Goal: Task Accomplishment & Management: Manage account settings

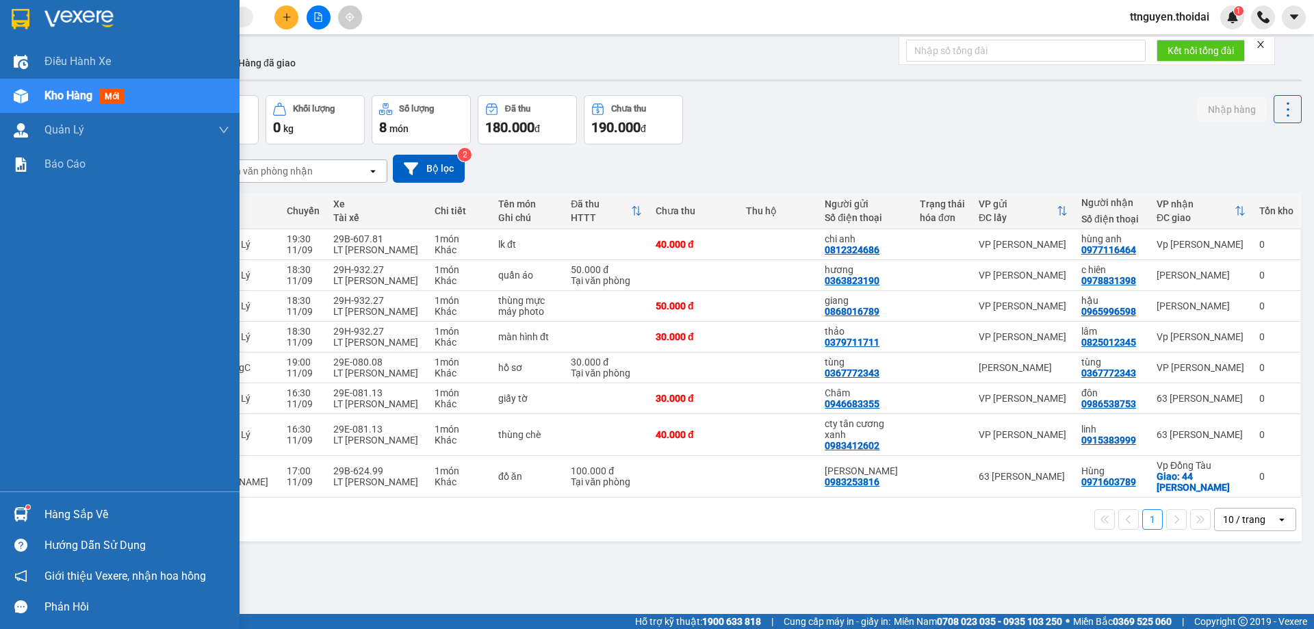
drag, startPoint x: 83, startPoint y: 508, endPoint x: 138, endPoint y: 515, distance: 55.2
click at [85, 509] on div "Hàng sắp về" at bounding box center [136, 514] width 185 height 21
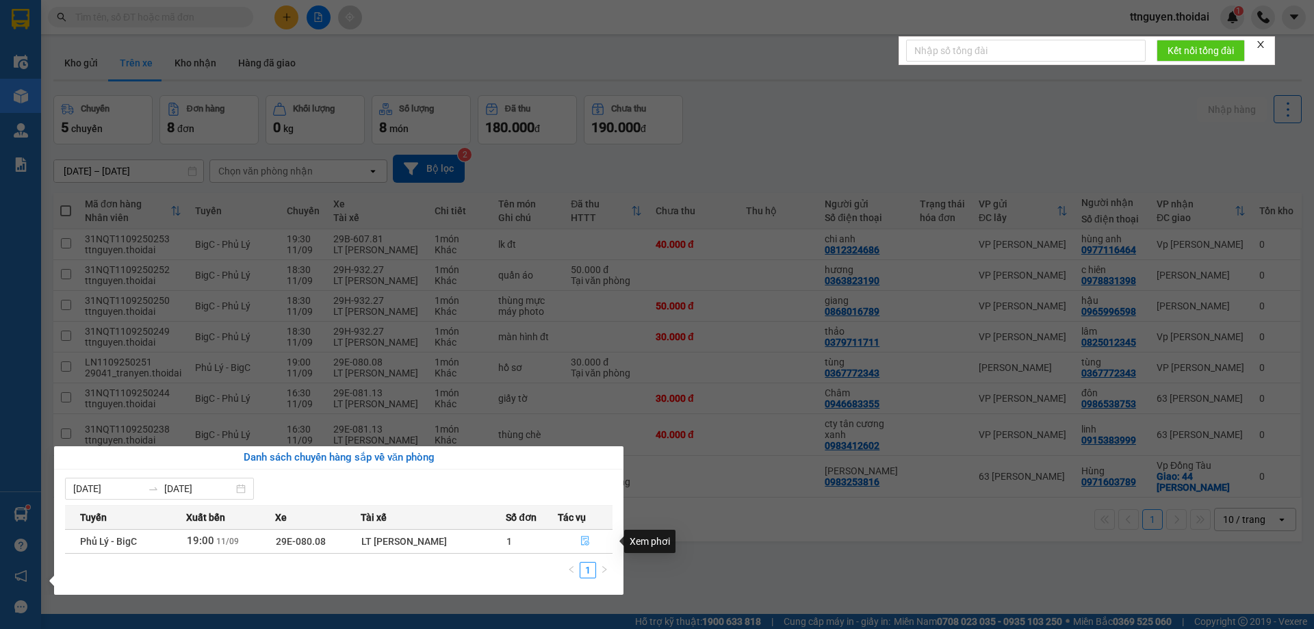
click at [582, 540] on icon "file-done" at bounding box center [585, 541] width 10 height 10
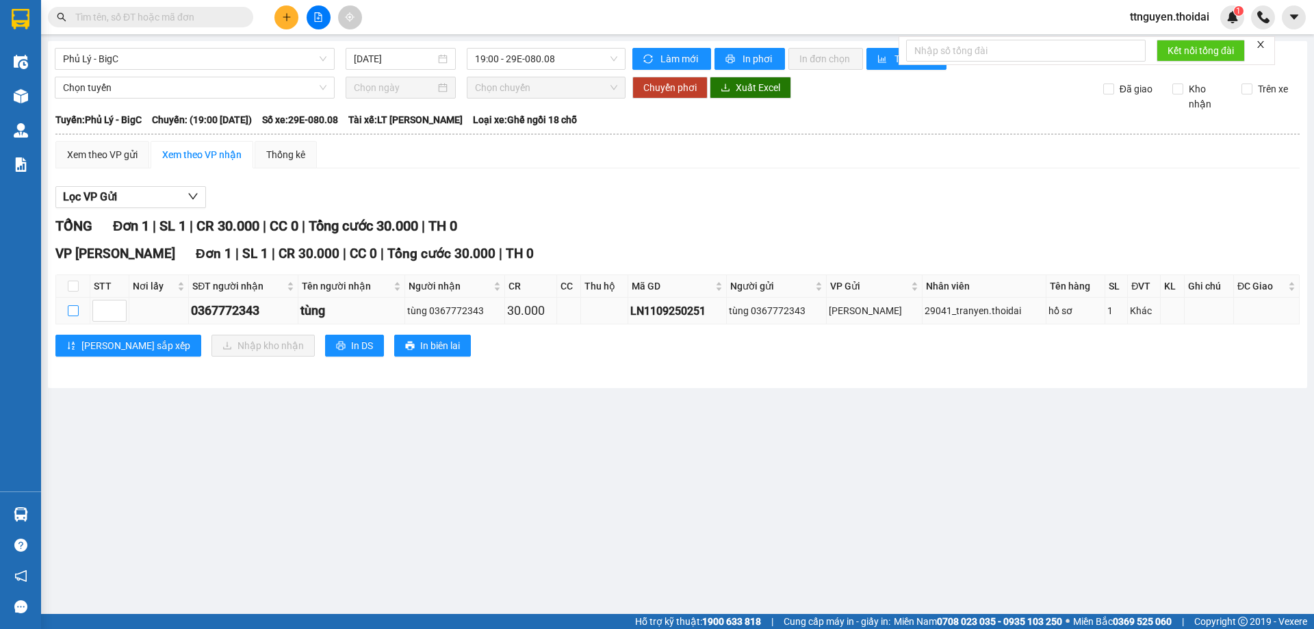
click at [68, 311] on input "checkbox" at bounding box center [73, 310] width 11 height 11
checkbox input "true"
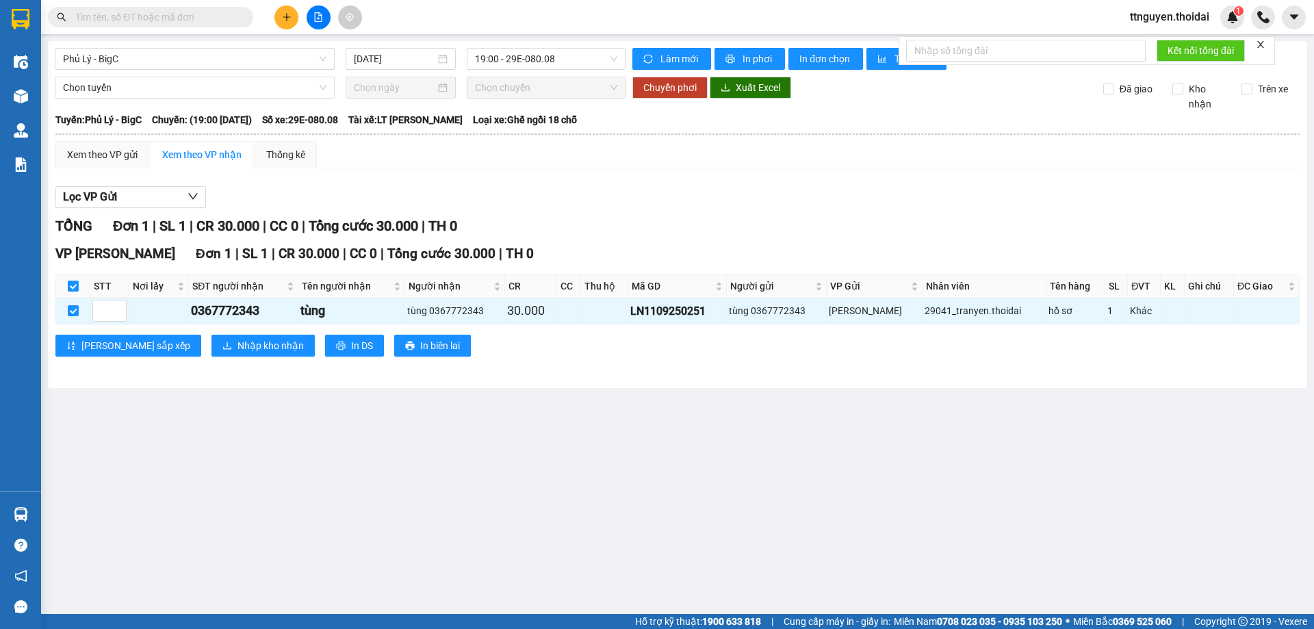
click at [207, 333] on div "VP Nguyễn Quốc Trị Đơn 1 | SL 1 | CR 30.000 | CC 0 | Tổng cước 30.000 | TH 0 ST…" at bounding box center [677, 305] width 1244 height 123
click at [237, 343] on span "Nhập kho nhận" at bounding box center [270, 345] width 66 height 15
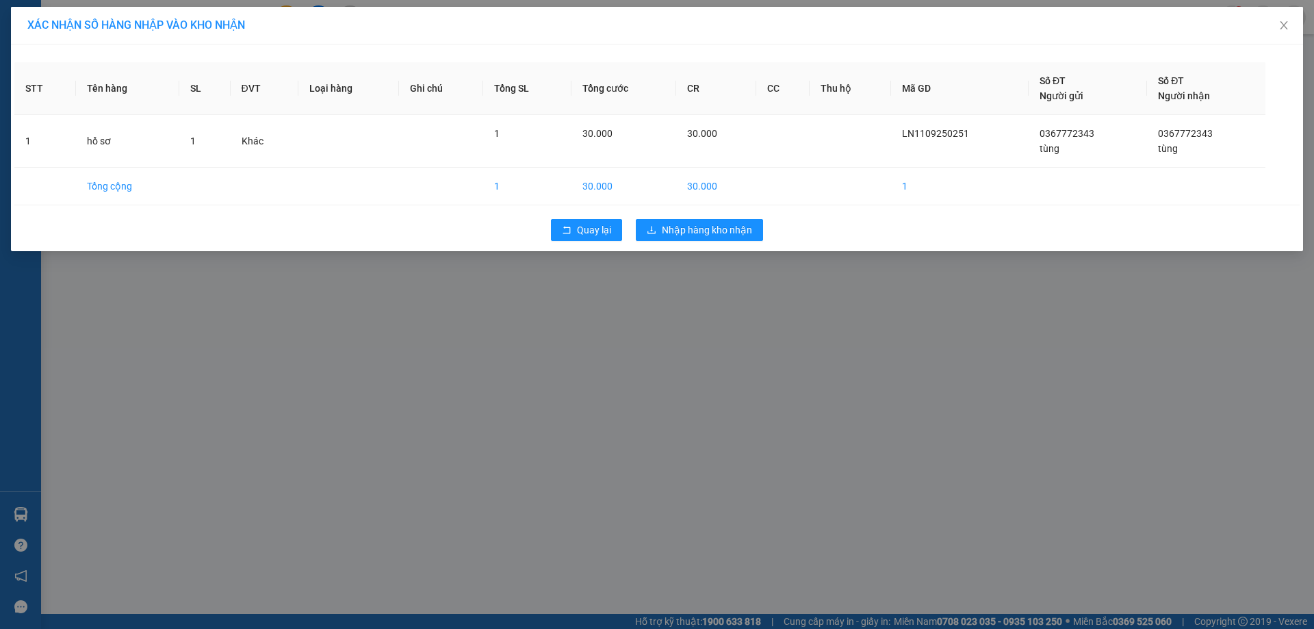
click at [739, 218] on div "Quay lại Nhập hàng kho nhận" at bounding box center [656, 230] width 1285 height 36
click at [678, 225] on span "Nhập hàng kho nhận" at bounding box center [707, 229] width 90 height 15
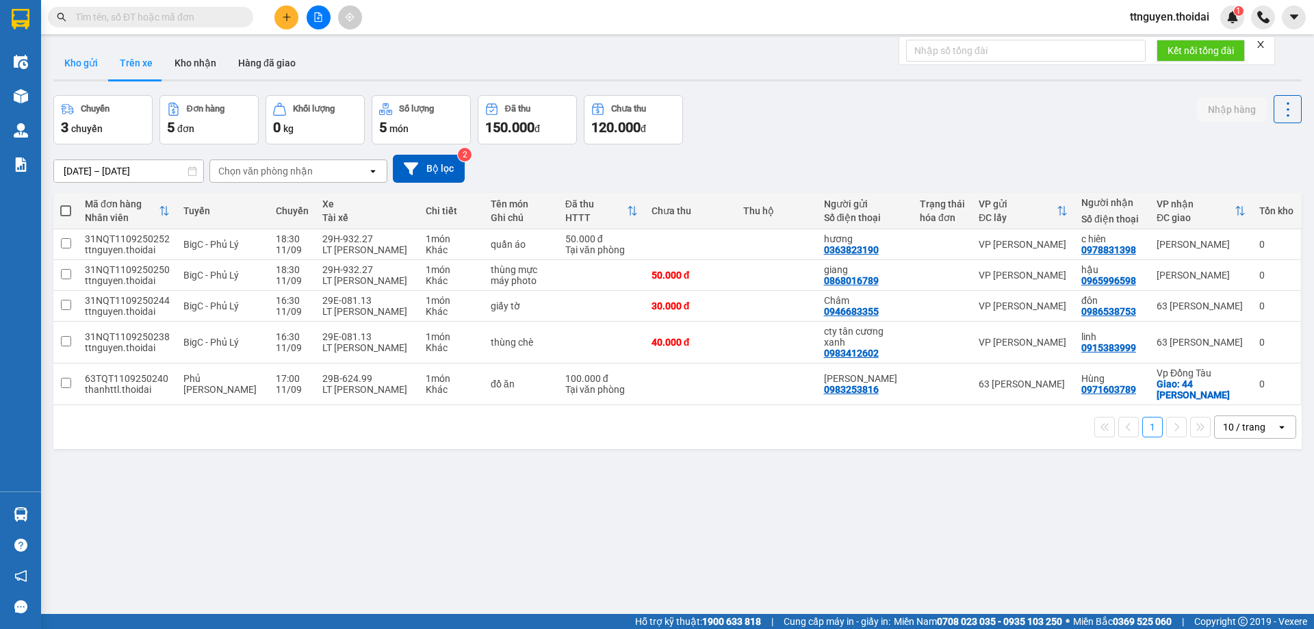
click at [77, 63] on button "Kho gửi" at bounding box center [80, 63] width 55 height 33
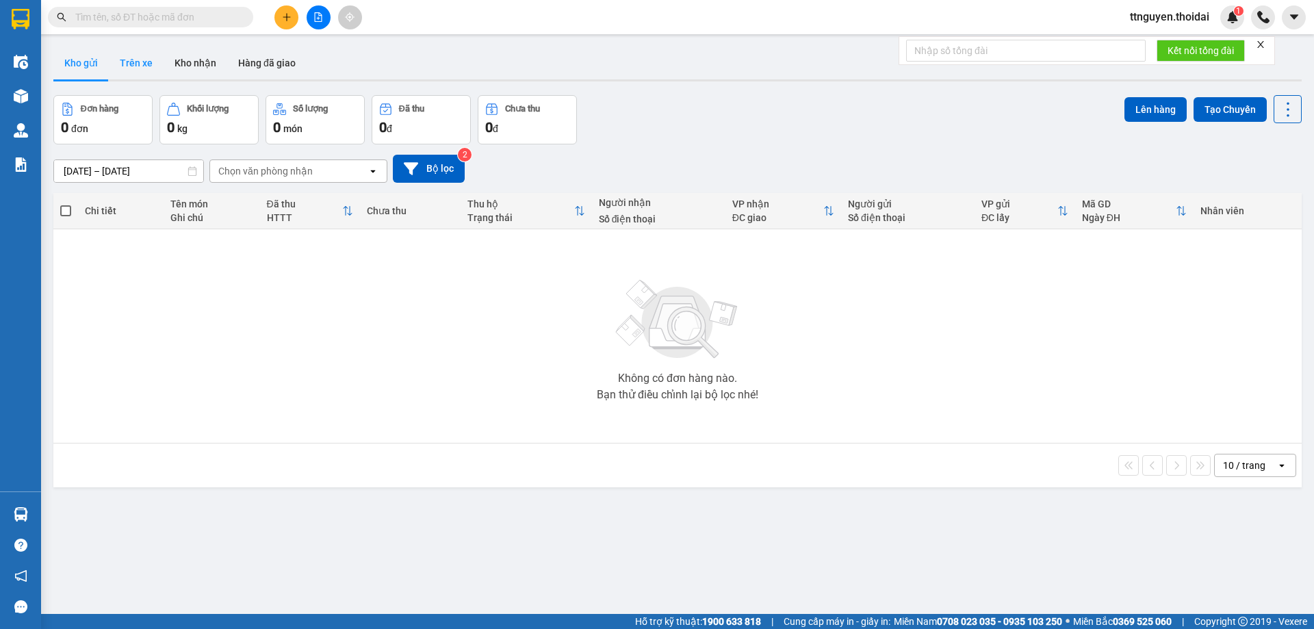
click at [145, 56] on button "Trên xe" at bounding box center [136, 63] width 55 height 33
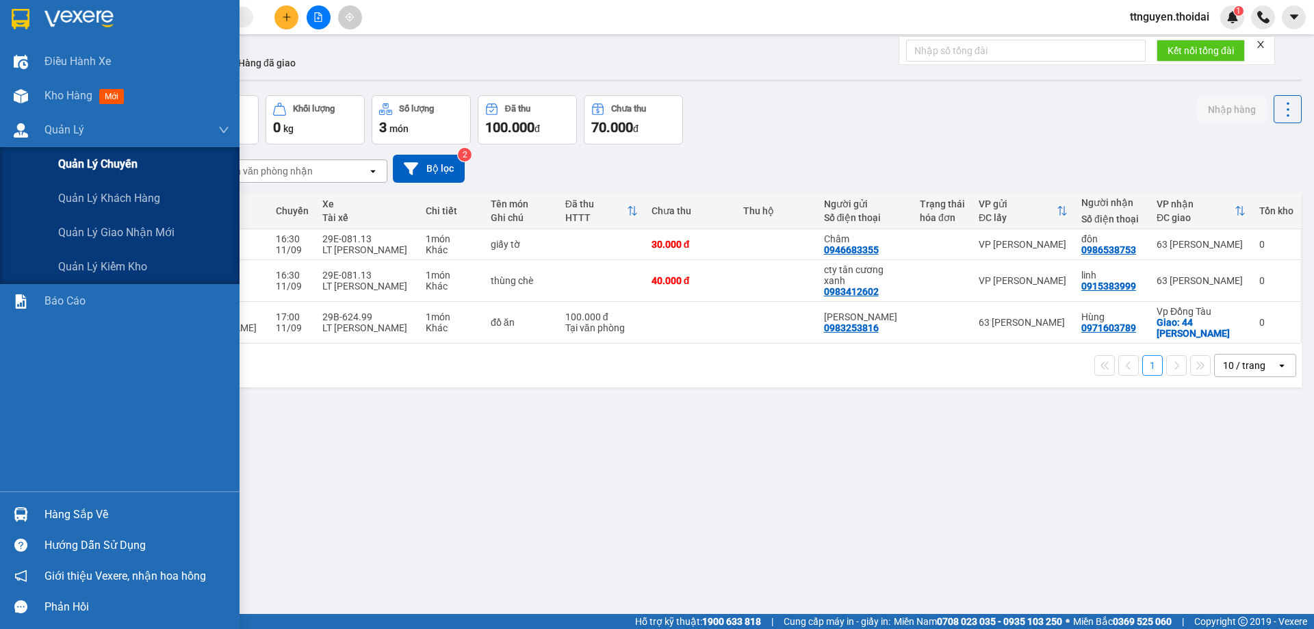
click at [74, 172] on span "Quản lý chuyến" at bounding box center [97, 163] width 79 height 17
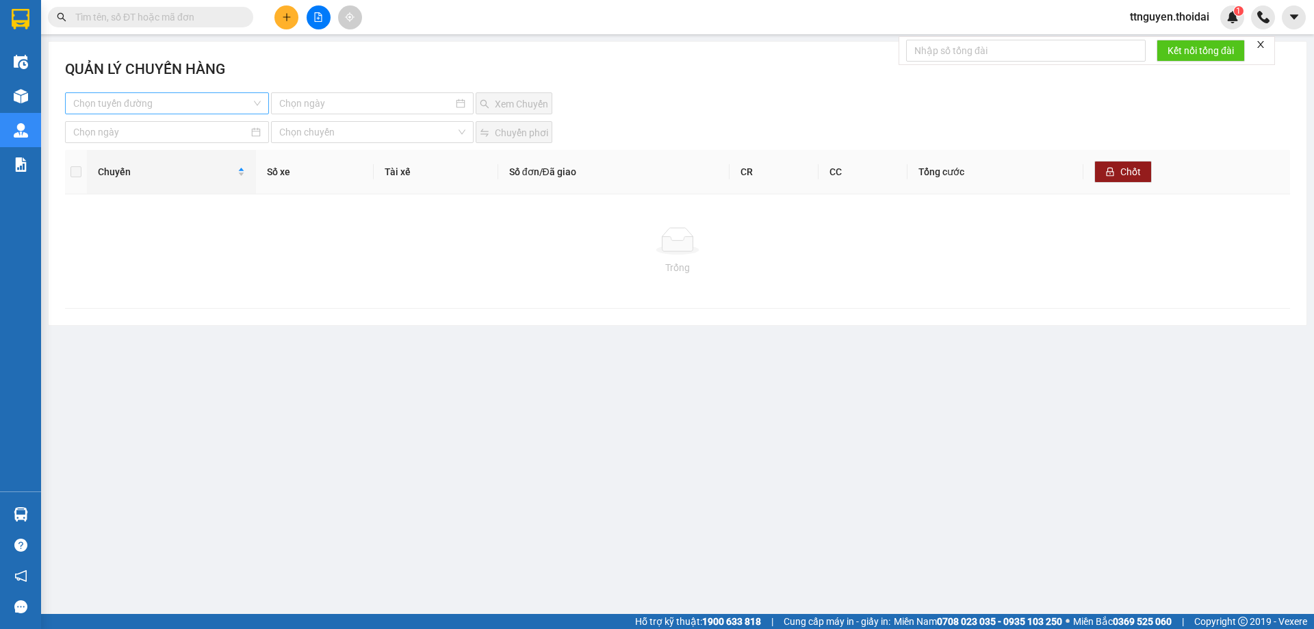
click at [191, 96] on input "search" at bounding box center [162, 103] width 178 height 21
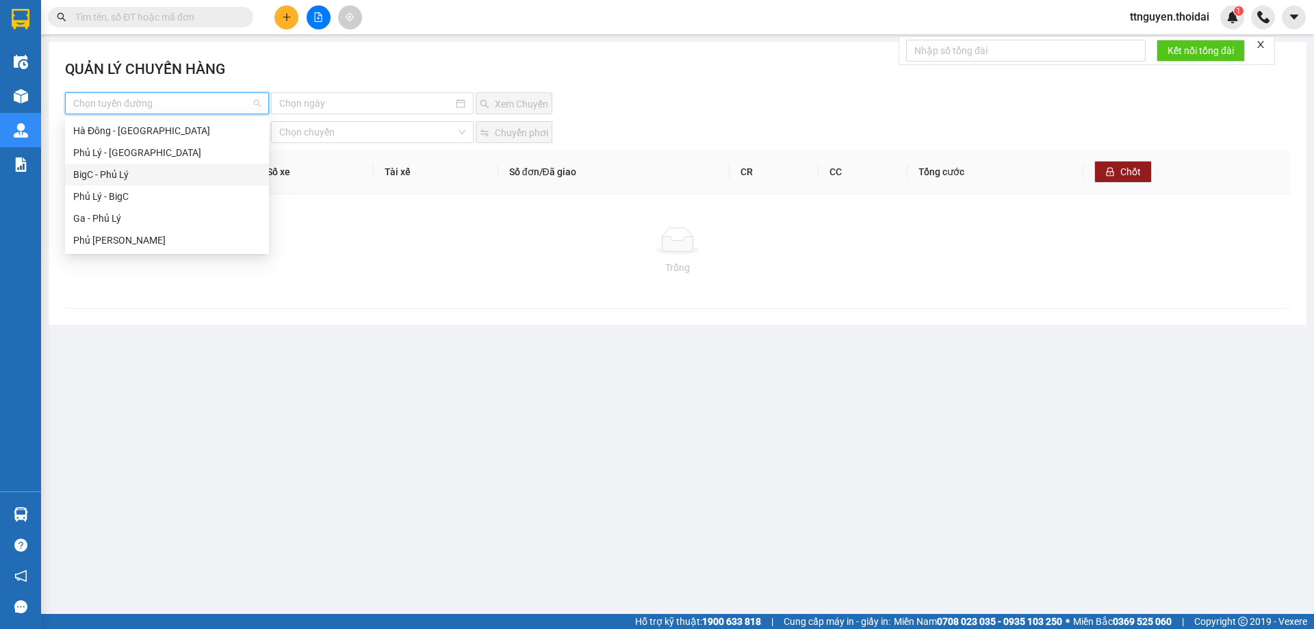
click at [117, 177] on div "BigC - Phủ Lý" at bounding box center [167, 174] width 188 height 15
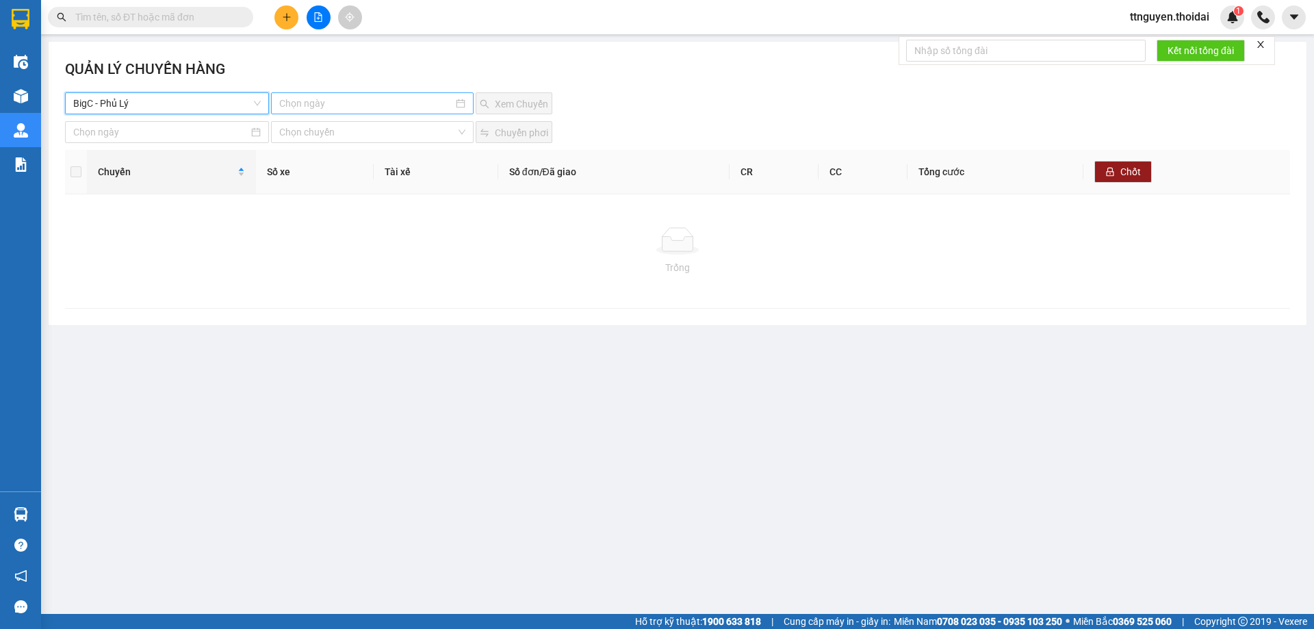
click at [307, 105] on input at bounding box center [365, 103] width 173 height 15
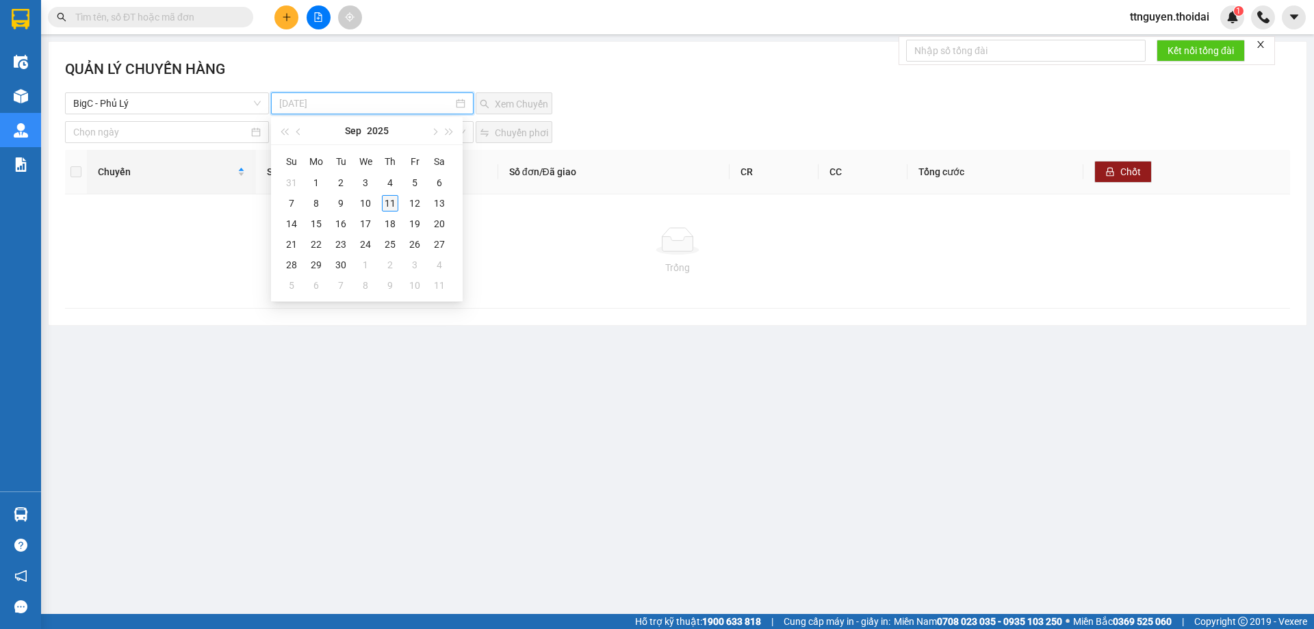
type input "11-09-2025"
click at [391, 202] on div "11" at bounding box center [390, 203] width 16 height 16
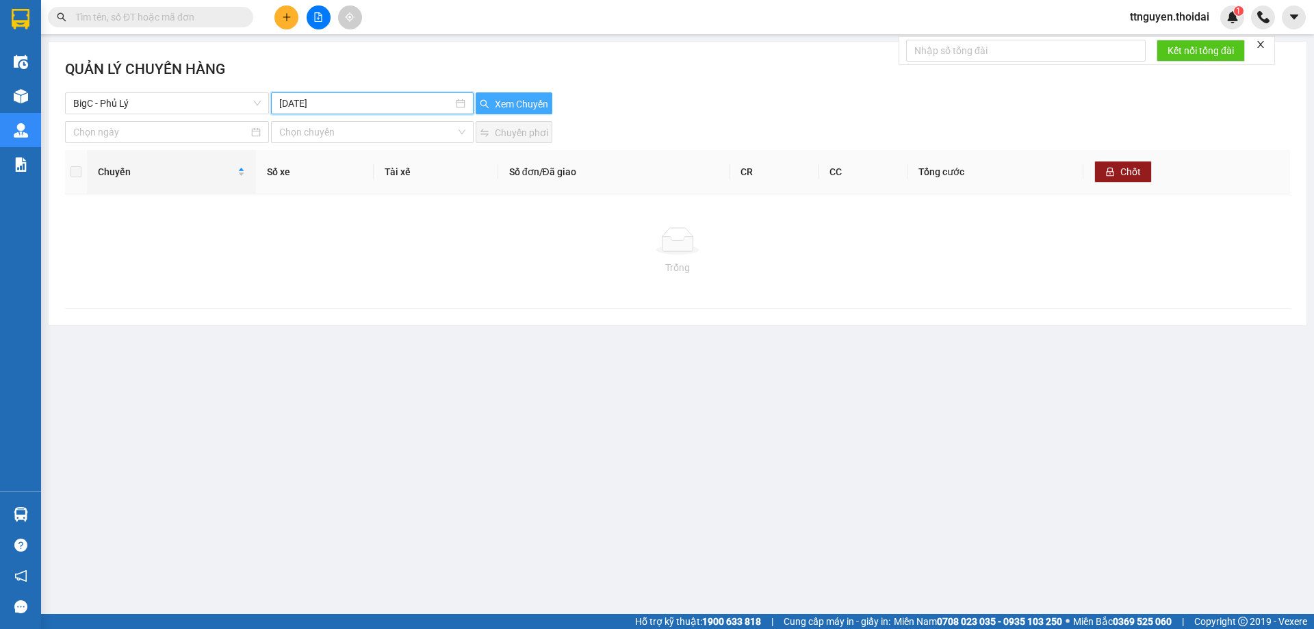
click at [497, 98] on span "Xem Chuyến" at bounding box center [521, 103] width 53 height 15
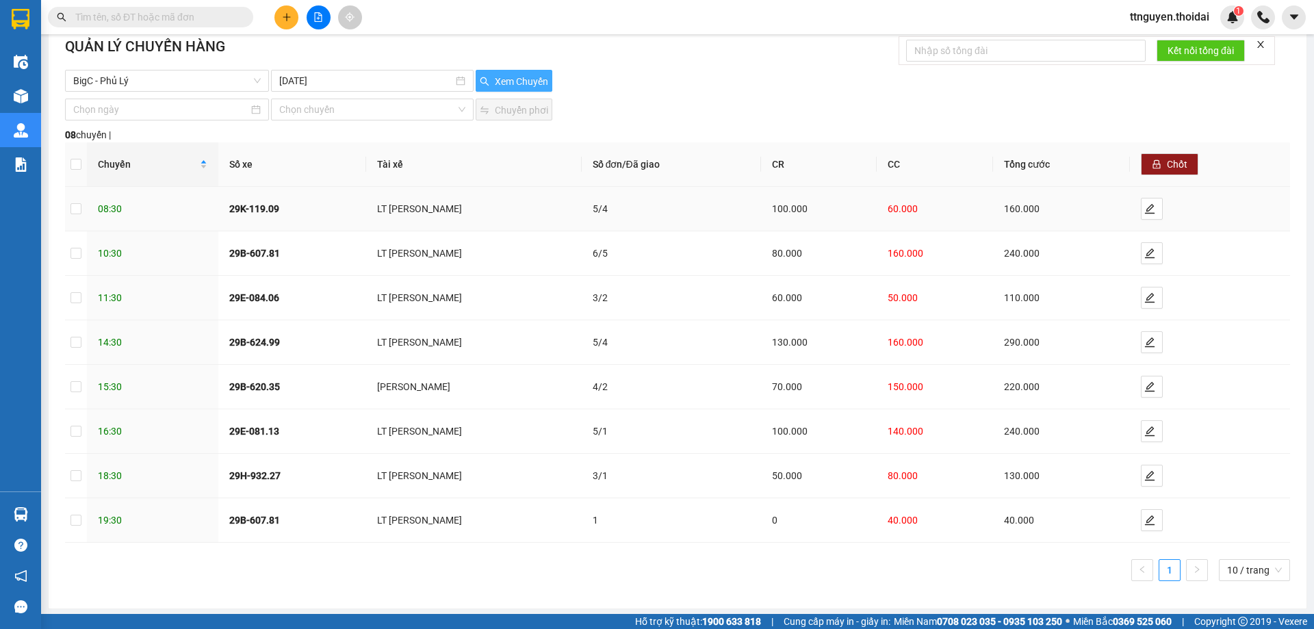
scroll to position [25, 0]
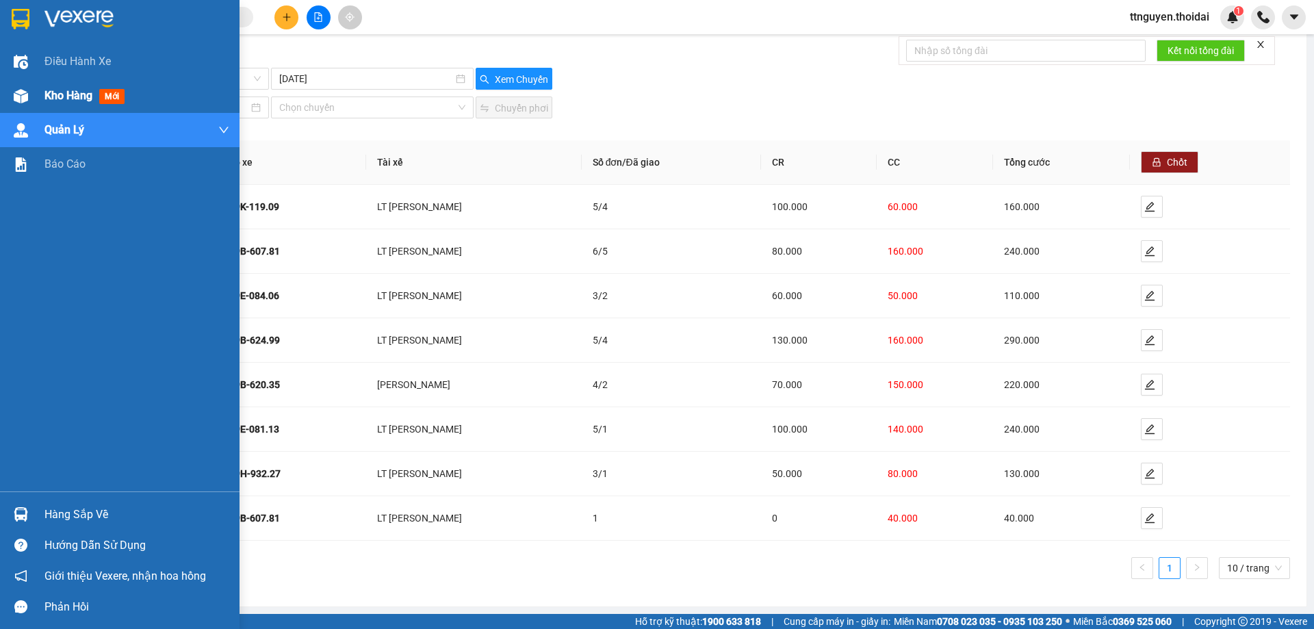
click at [61, 99] on span "Kho hàng" at bounding box center [68, 95] width 48 height 13
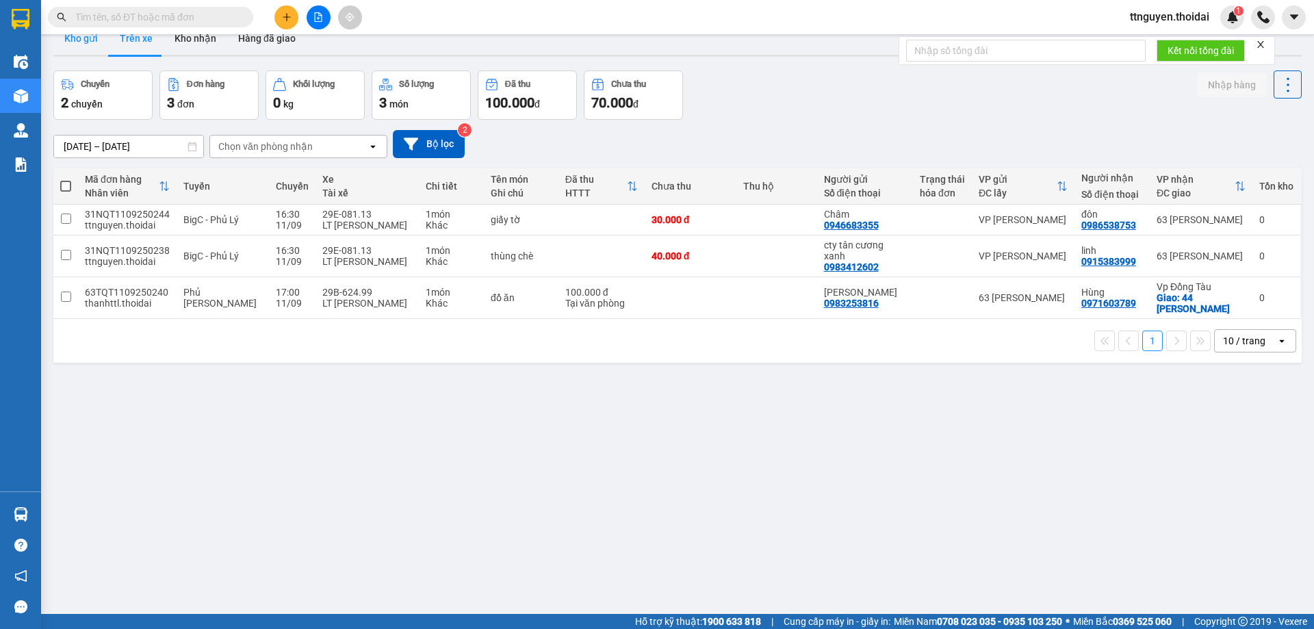
click at [94, 37] on button "Kho gửi" at bounding box center [80, 38] width 55 height 33
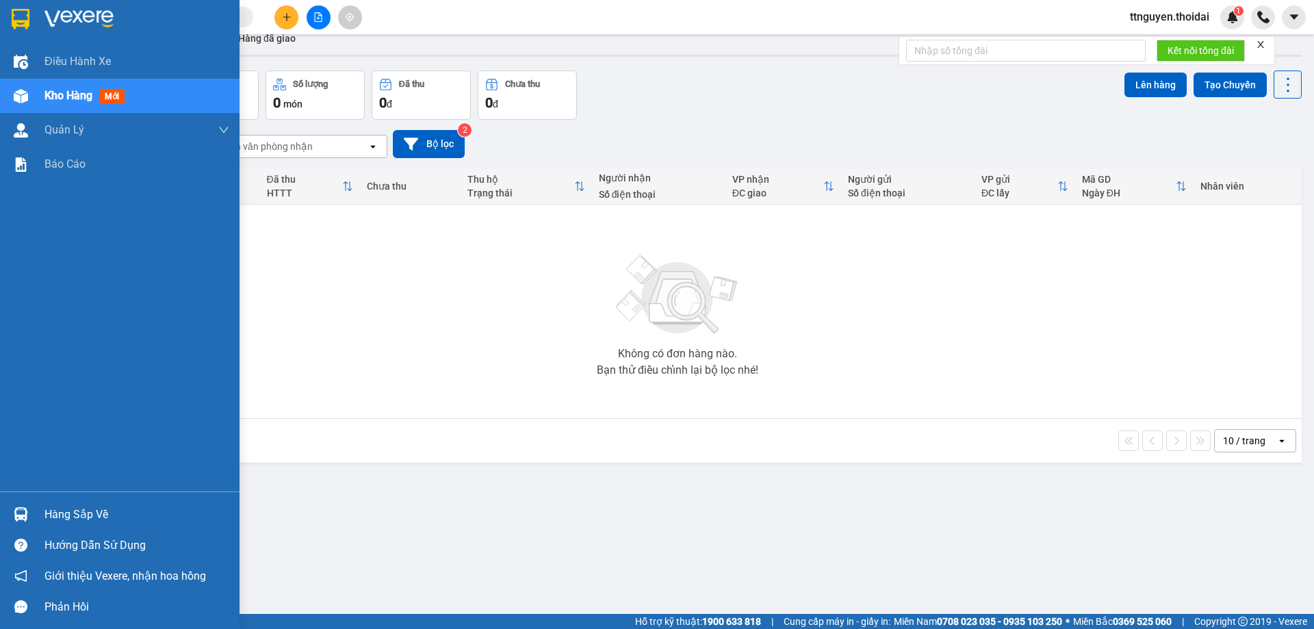
drag, startPoint x: 110, startPoint y: 522, endPoint x: 216, endPoint y: 520, distance: 105.4
click at [111, 522] on div "Hàng sắp về" at bounding box center [136, 514] width 185 height 21
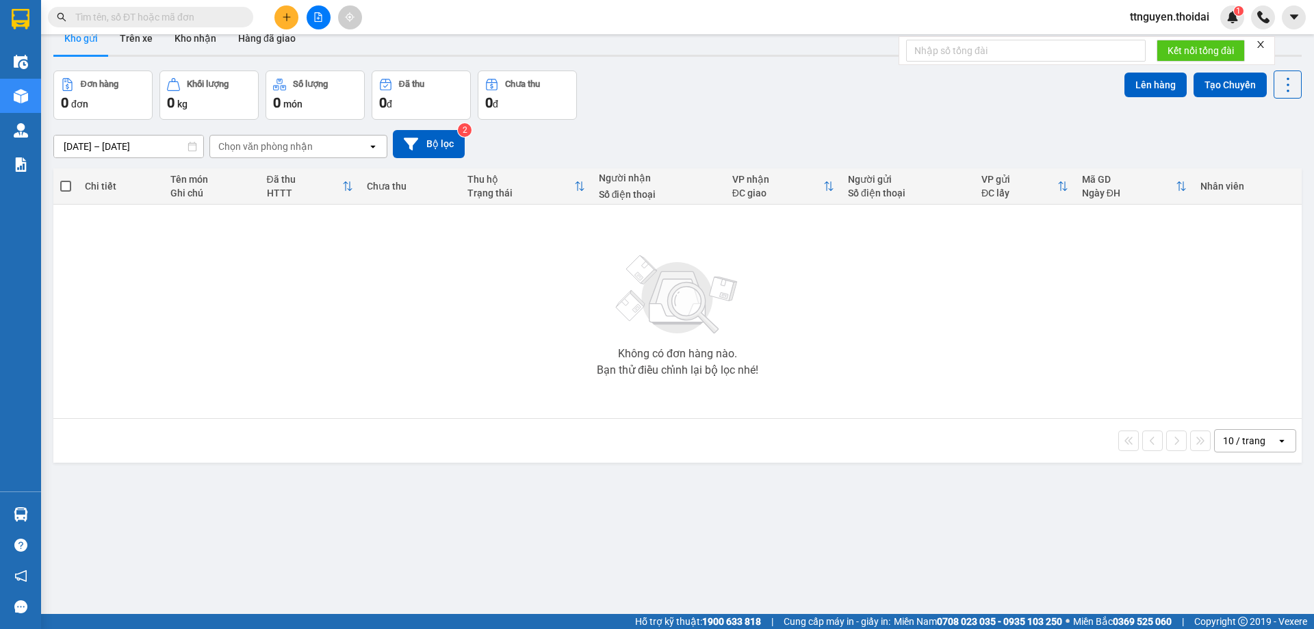
click at [636, 522] on section "Kết quả tìm kiếm ( 83 ) Bộ lọc Mã ĐH Trạng thái Món hàng Thu hộ Tổng cước Chưa …" at bounding box center [657, 314] width 1314 height 629
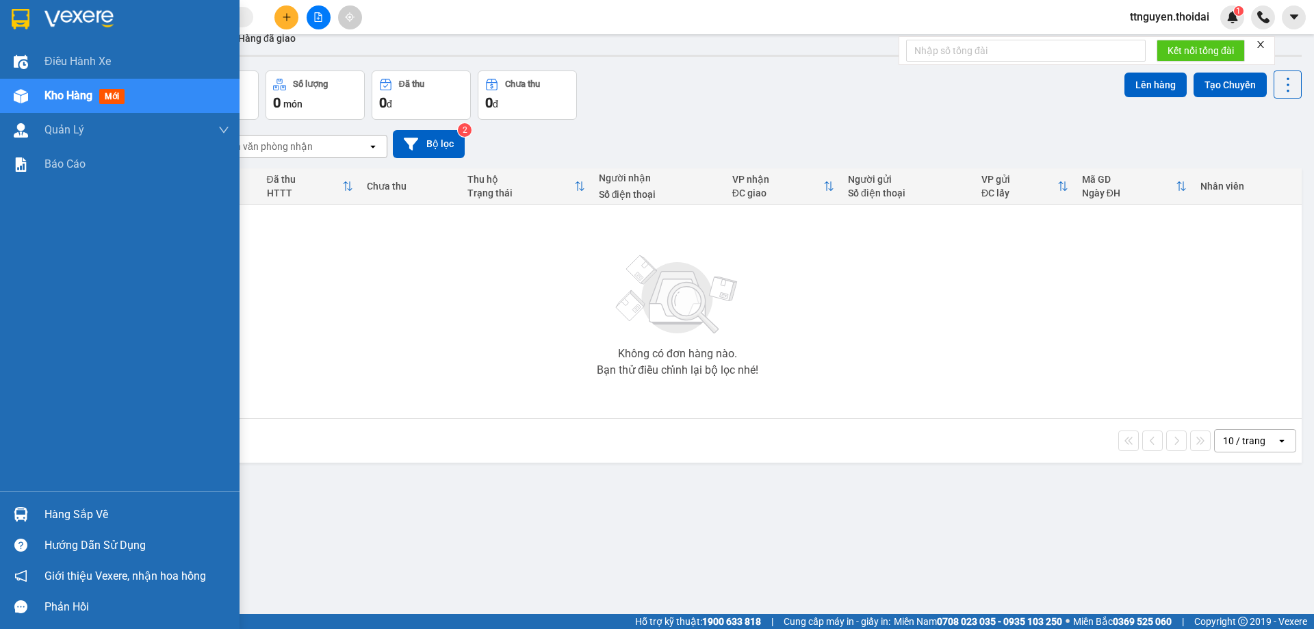
click at [62, 502] on div "Hàng sắp về" at bounding box center [120, 514] width 240 height 31
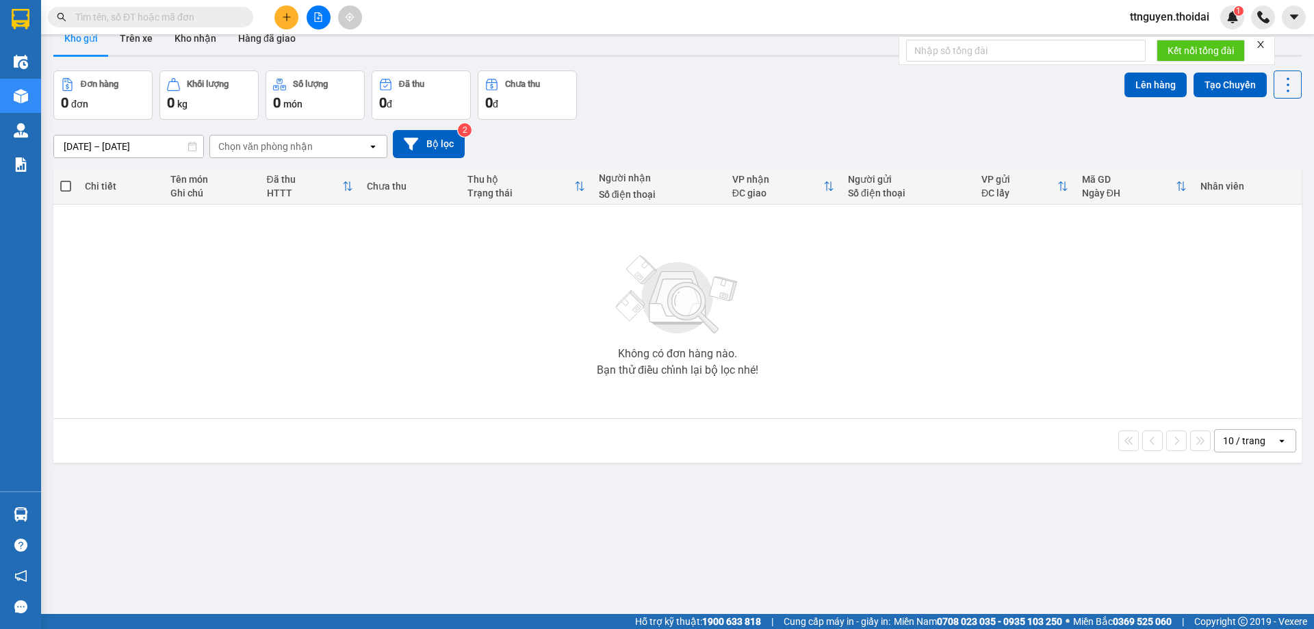
drag, startPoint x: 716, startPoint y: 506, endPoint x: 567, endPoint y: 318, distance: 240.3
click at [706, 492] on section "Kết quả tìm kiếm ( 83 ) Bộ lọc Mã ĐH Trạng thái Món hàng Thu hộ Tổng cước Chưa …" at bounding box center [657, 314] width 1314 height 629
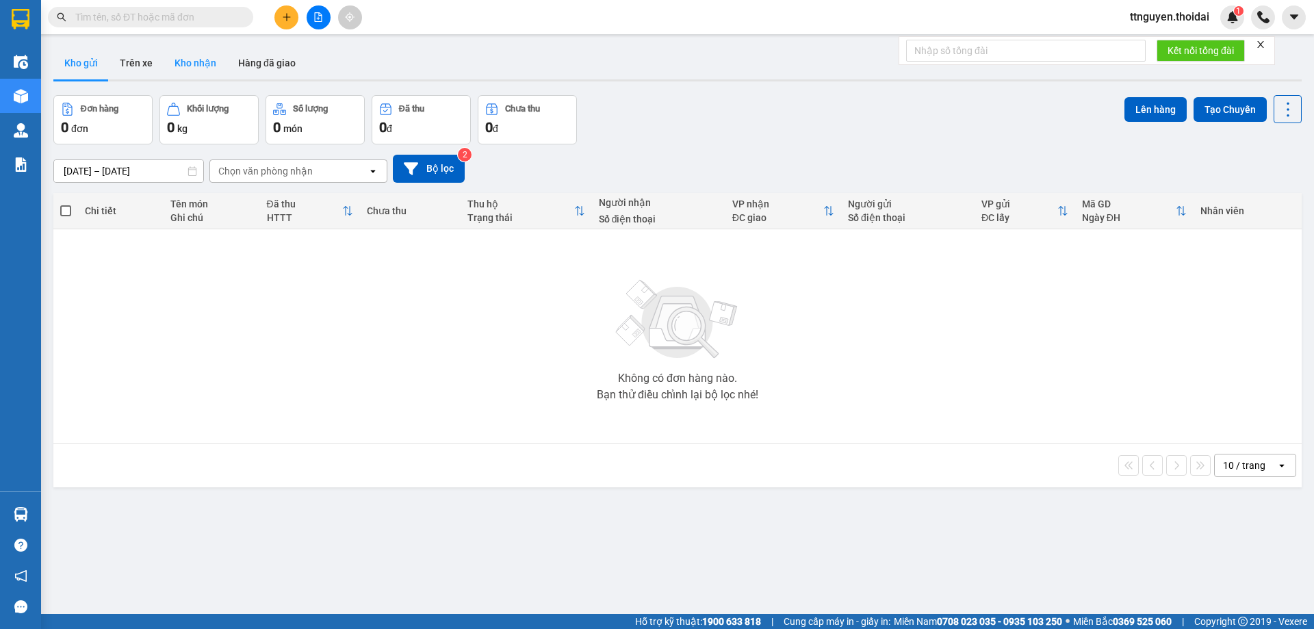
click at [186, 56] on button "Kho nhận" at bounding box center [196, 63] width 64 height 33
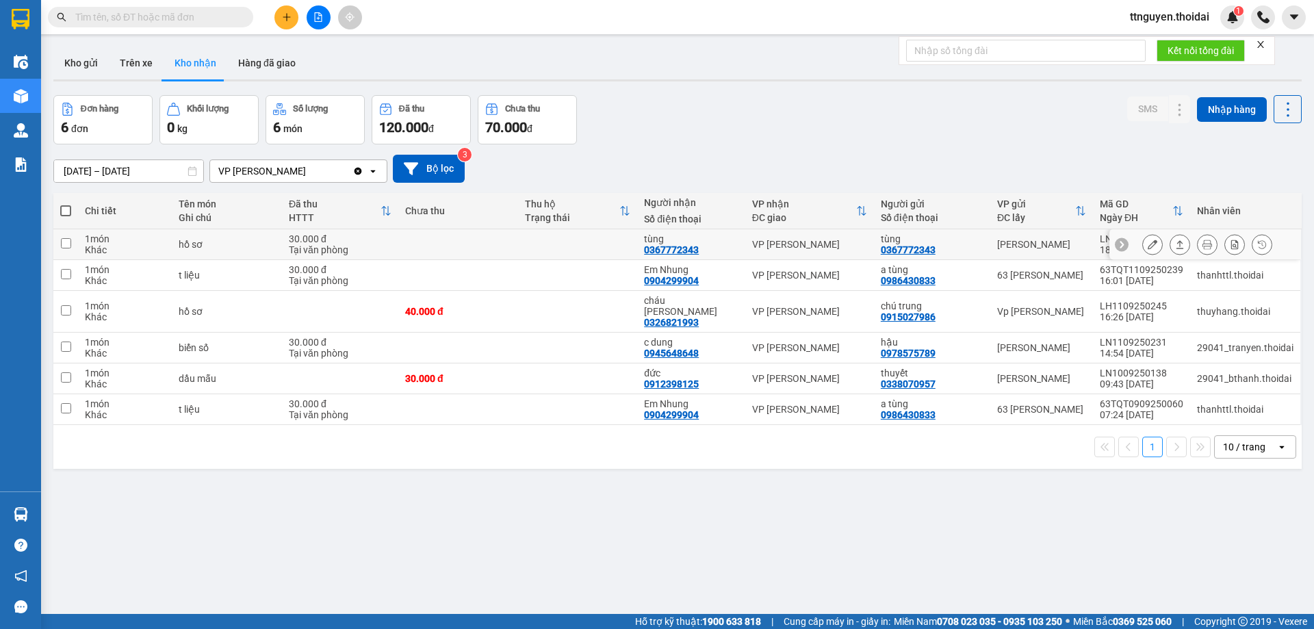
click at [61, 238] on input "checkbox" at bounding box center [66, 243] width 10 height 10
checkbox input "true"
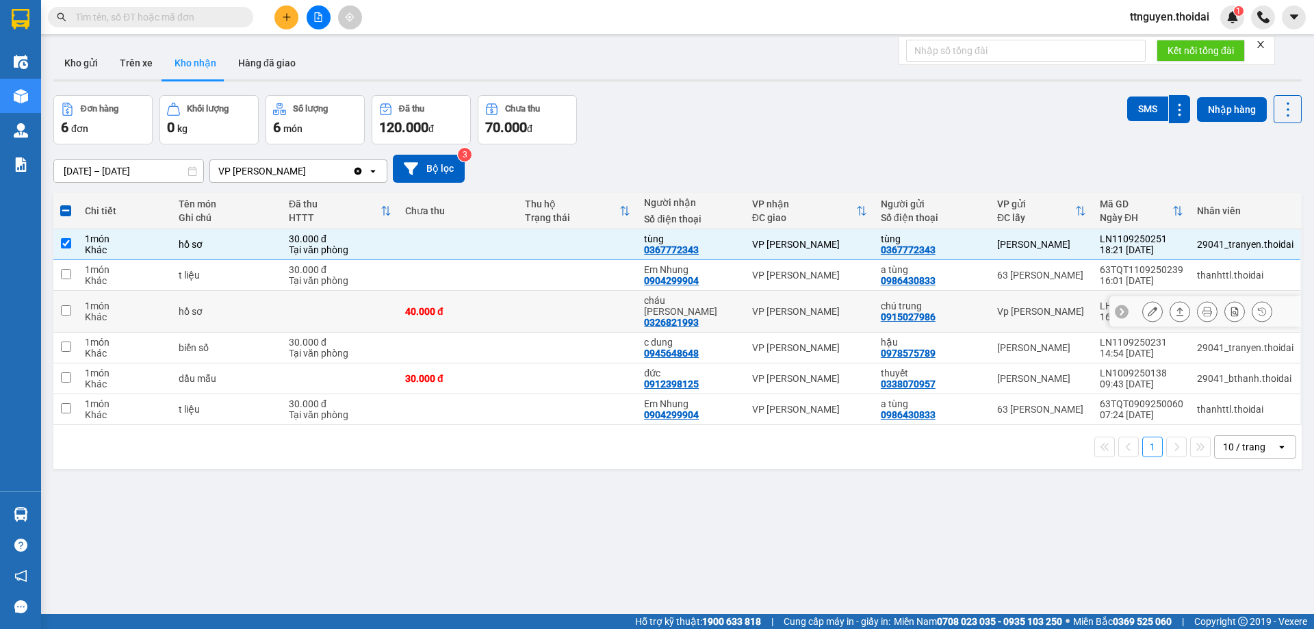
click at [70, 308] on input "checkbox" at bounding box center [66, 310] width 10 height 10
checkbox input "true"
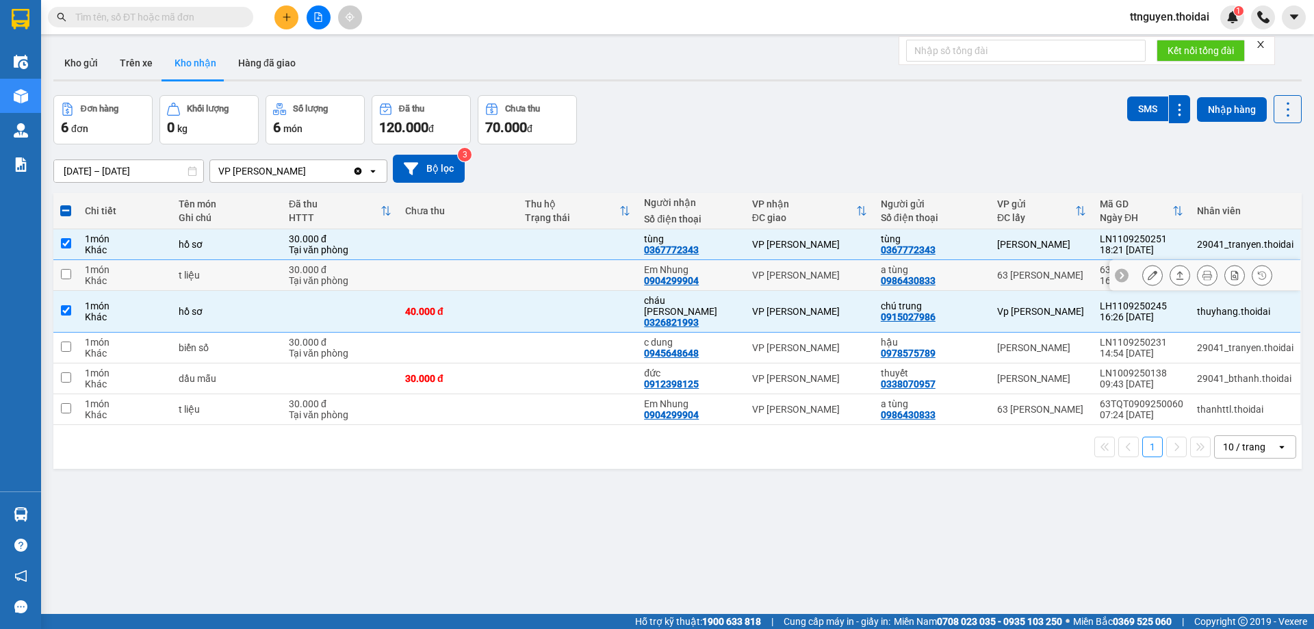
drag, startPoint x: 69, startPoint y: 271, endPoint x: 67, endPoint y: 292, distance: 21.3
click at [69, 272] on input "checkbox" at bounding box center [66, 274] width 10 height 10
checkbox input "true"
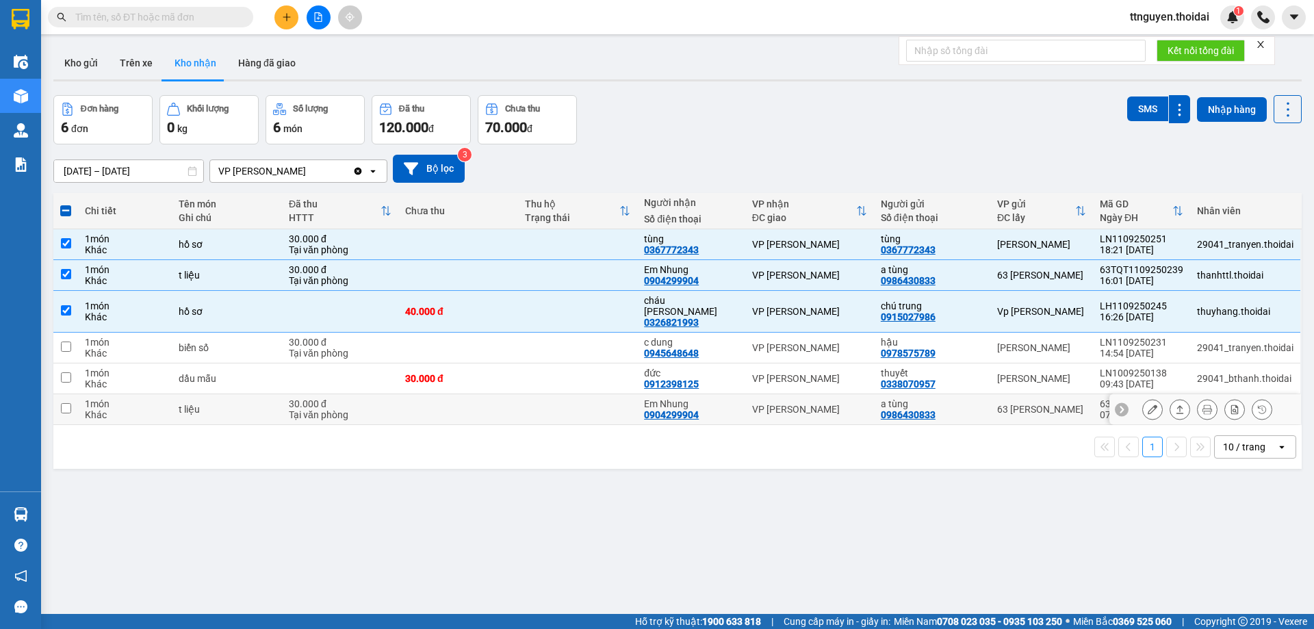
click at [71, 399] on td at bounding box center [65, 409] width 25 height 31
checkbox input "true"
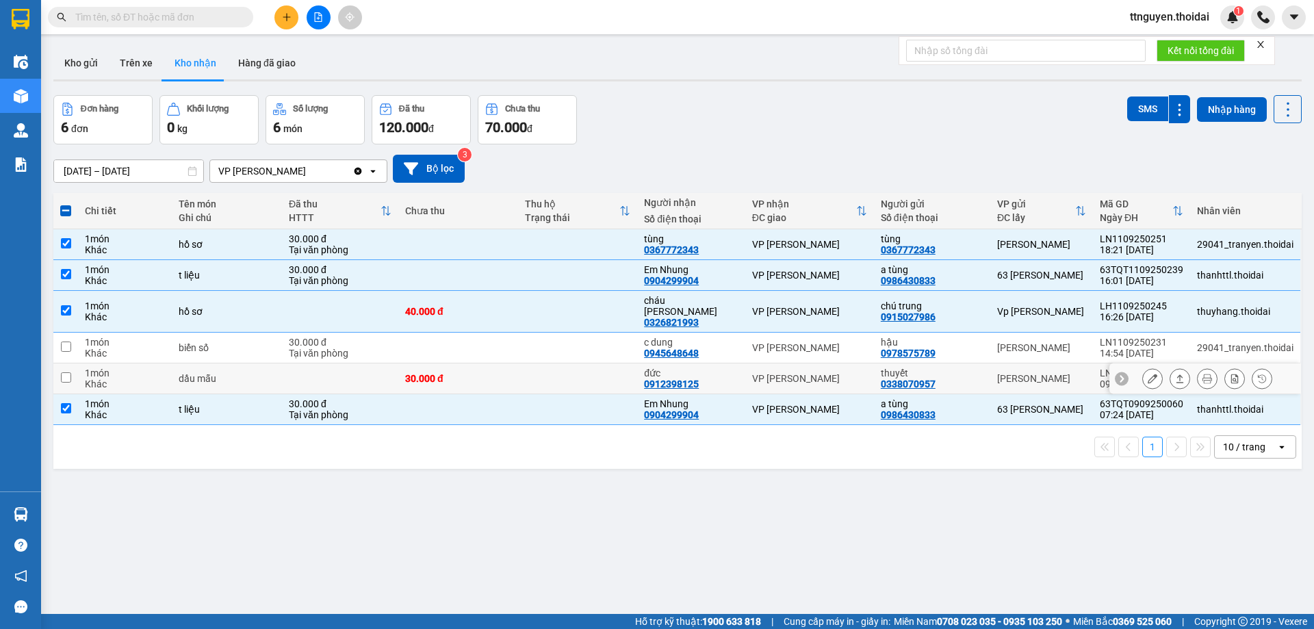
click at [67, 372] on input "checkbox" at bounding box center [66, 377] width 10 height 10
checkbox input "true"
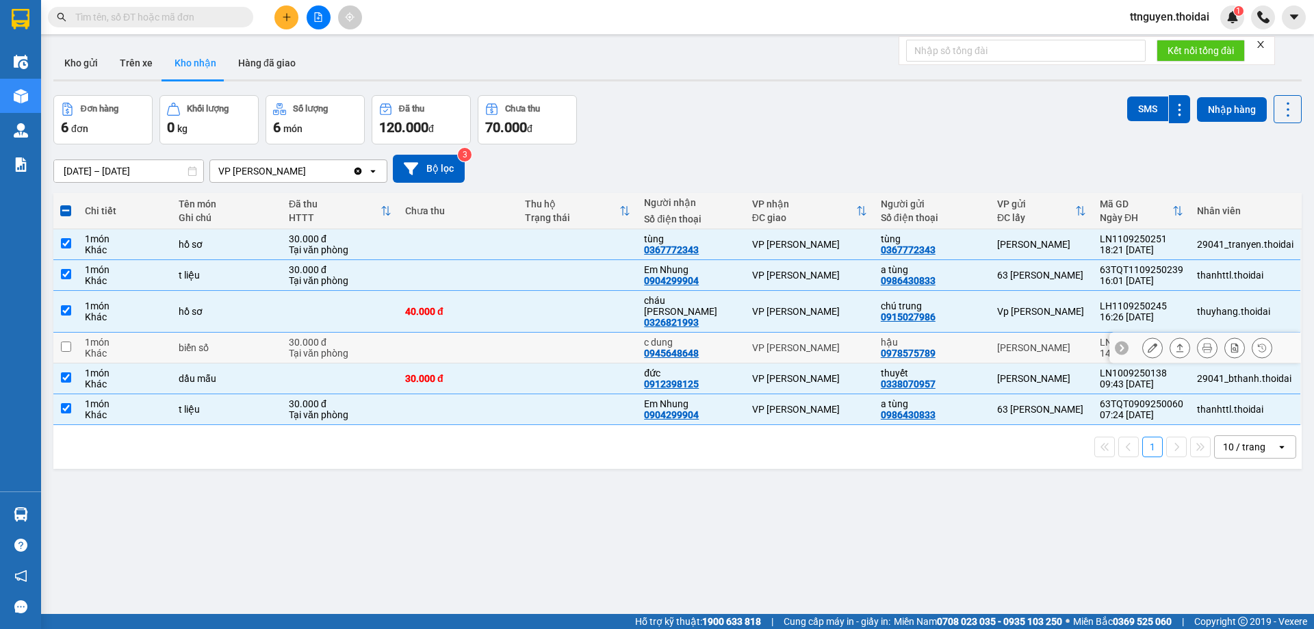
click at [64, 342] on input "checkbox" at bounding box center [66, 347] width 10 height 10
checkbox input "true"
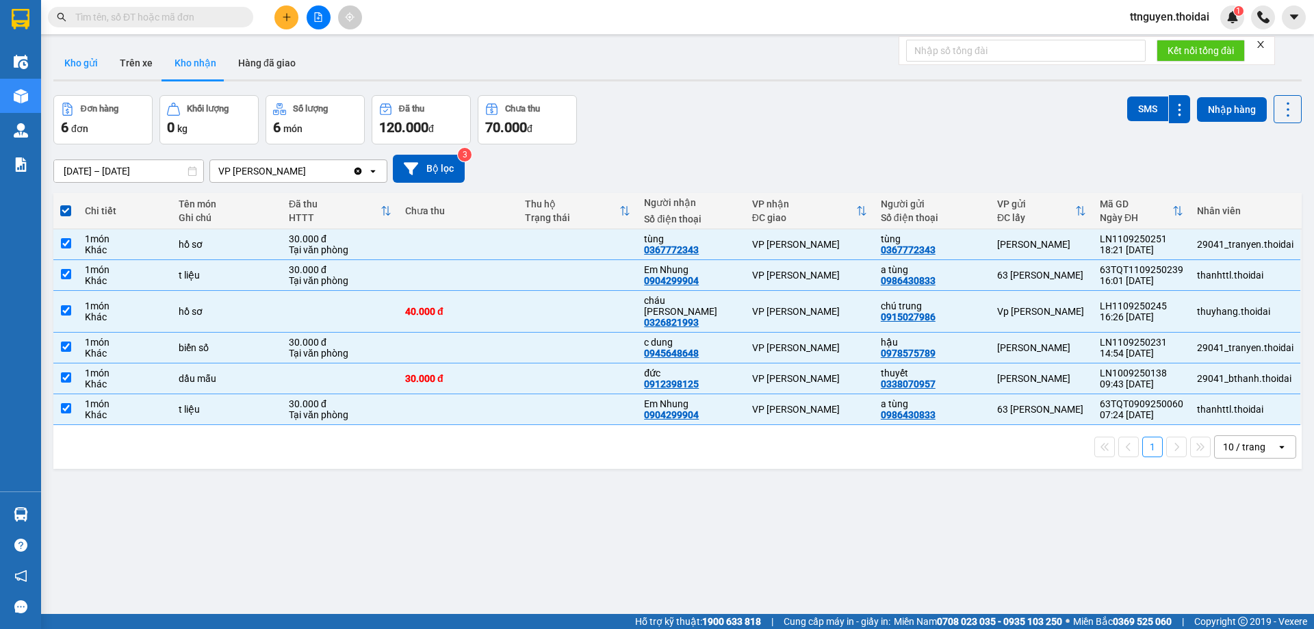
click at [71, 61] on button "Kho gửi" at bounding box center [80, 63] width 55 height 33
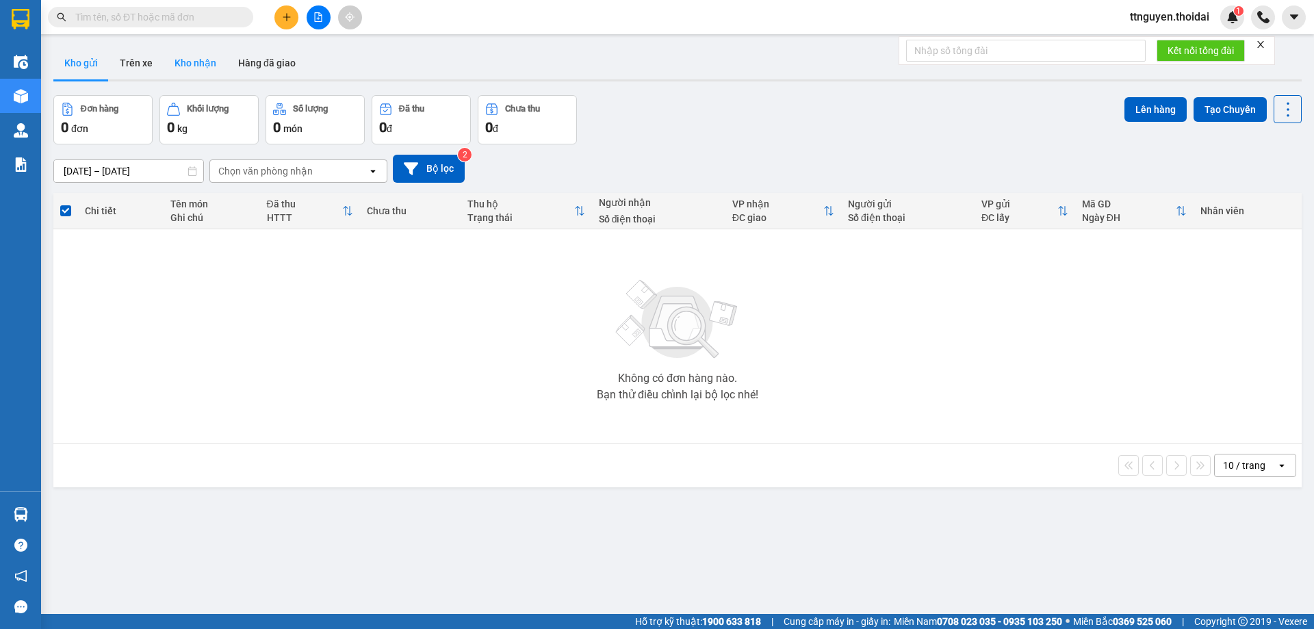
click at [195, 65] on button "Kho nhận" at bounding box center [196, 63] width 64 height 33
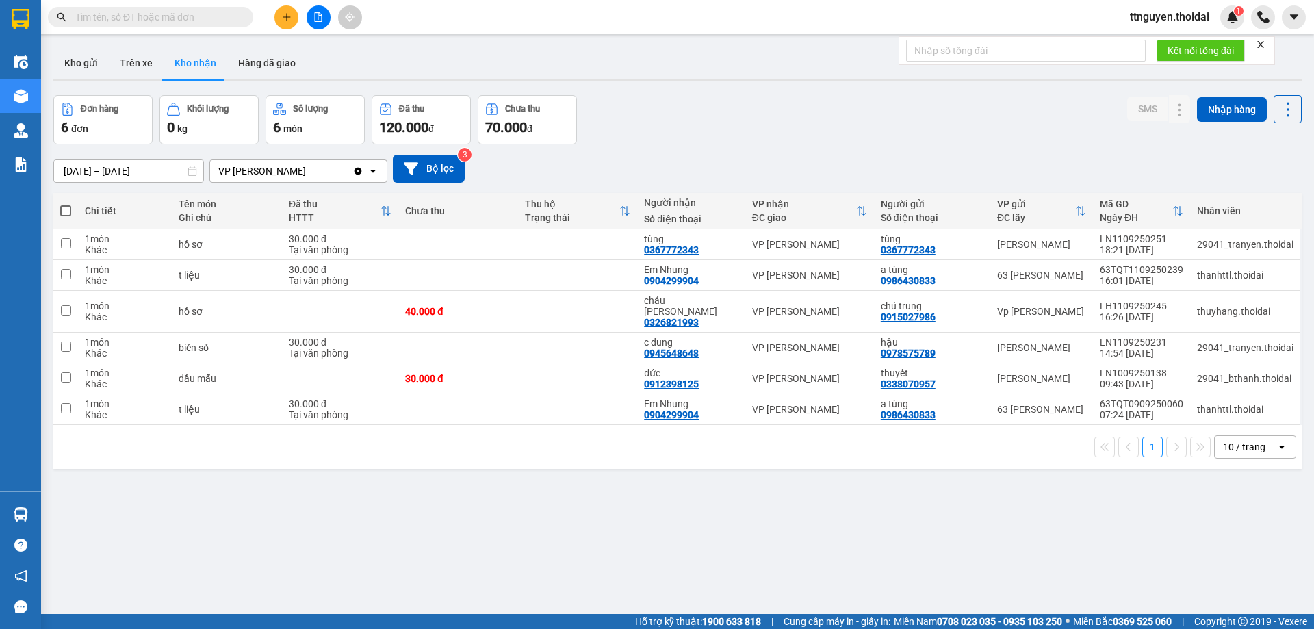
click at [1143, 13] on span "ttnguyen.thoidai" at bounding box center [1169, 16] width 101 height 17
click at [1150, 47] on span "Đăng xuất" at bounding box center [1174, 42] width 75 height 15
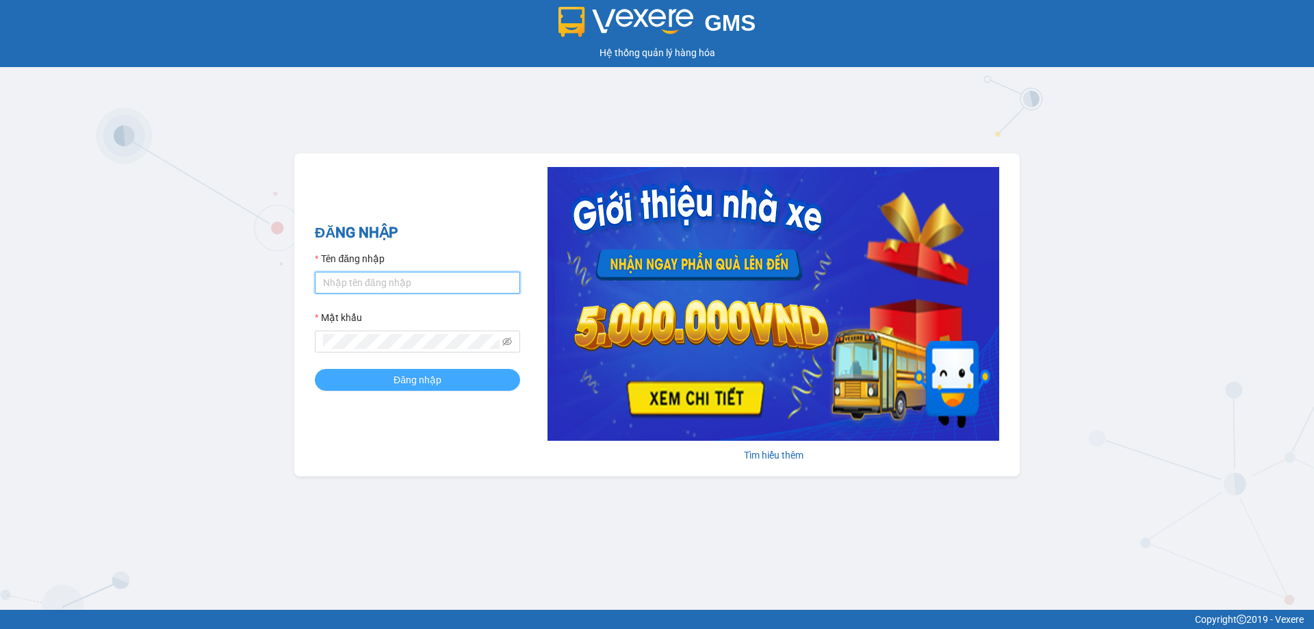
type input "ttnguyen.thoidai"
drag, startPoint x: 448, startPoint y: 378, endPoint x: 446, endPoint y: 370, distance: 8.0
click at [448, 378] on button "Đăng nhập" at bounding box center [417, 380] width 205 height 22
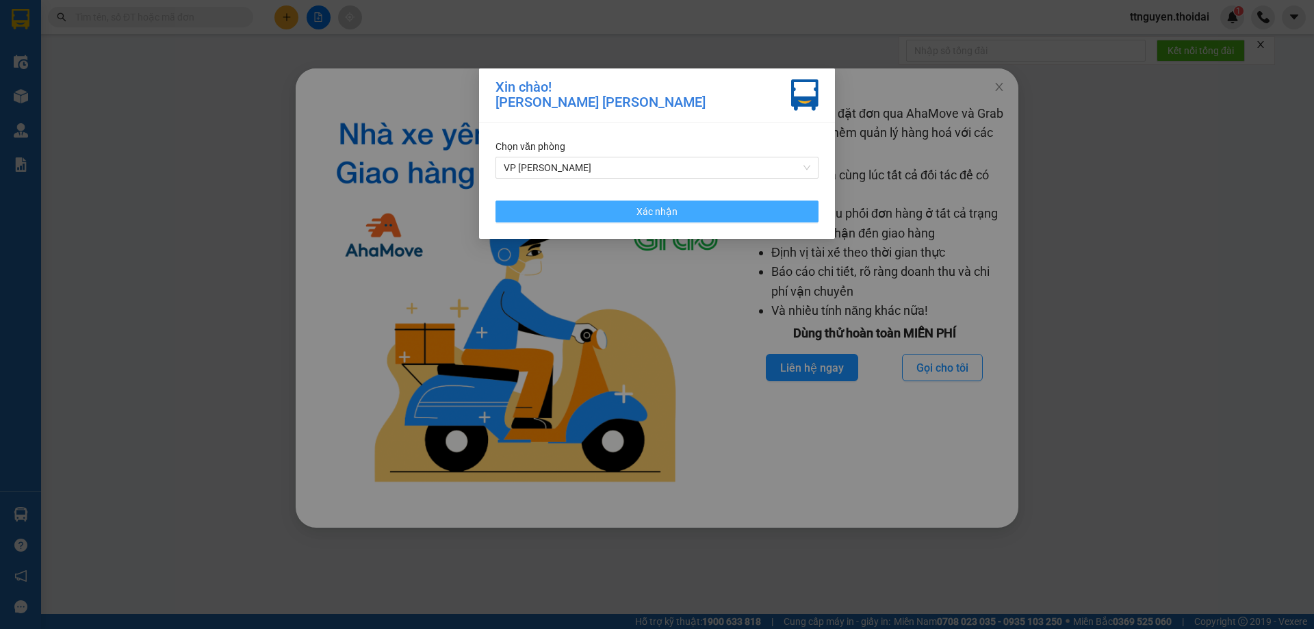
drag, startPoint x: 613, startPoint y: 212, endPoint x: 190, endPoint y: 90, distance: 439.7
click at [612, 211] on button "Xác nhận" at bounding box center [656, 212] width 323 height 22
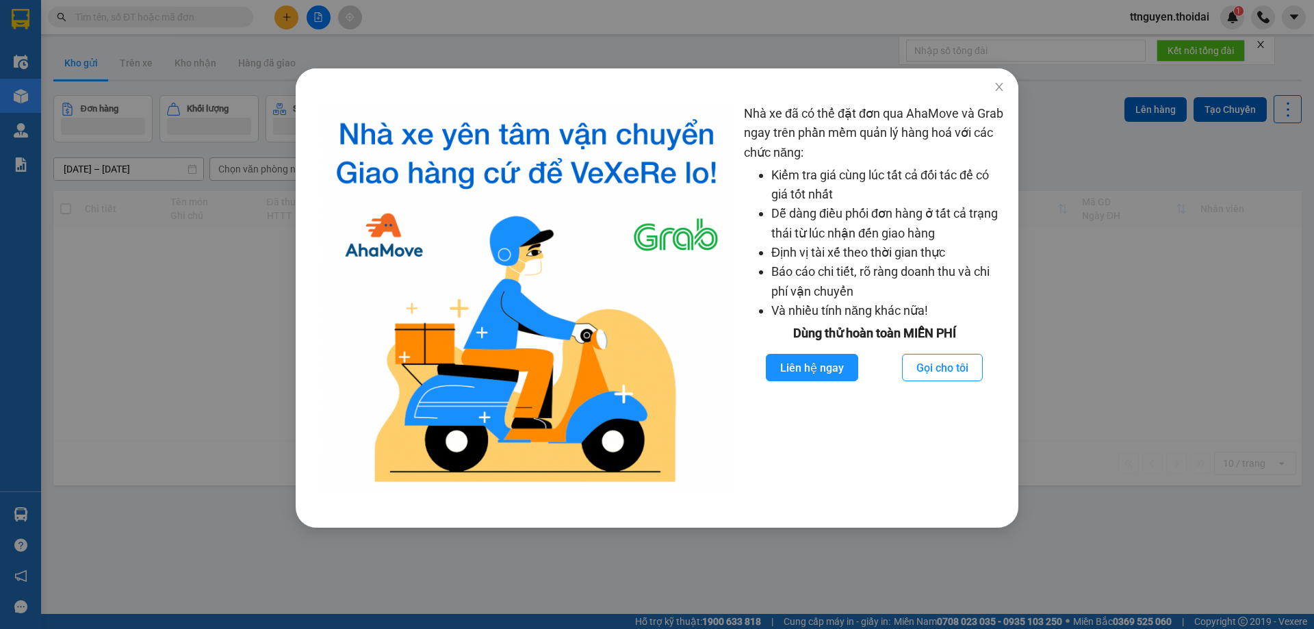
click at [168, 11] on div "Nhà xe đã có thể đặt đơn qua AhaMove và Grab ngay trên phần mềm quản lý hàng ho…" at bounding box center [657, 314] width 1314 height 629
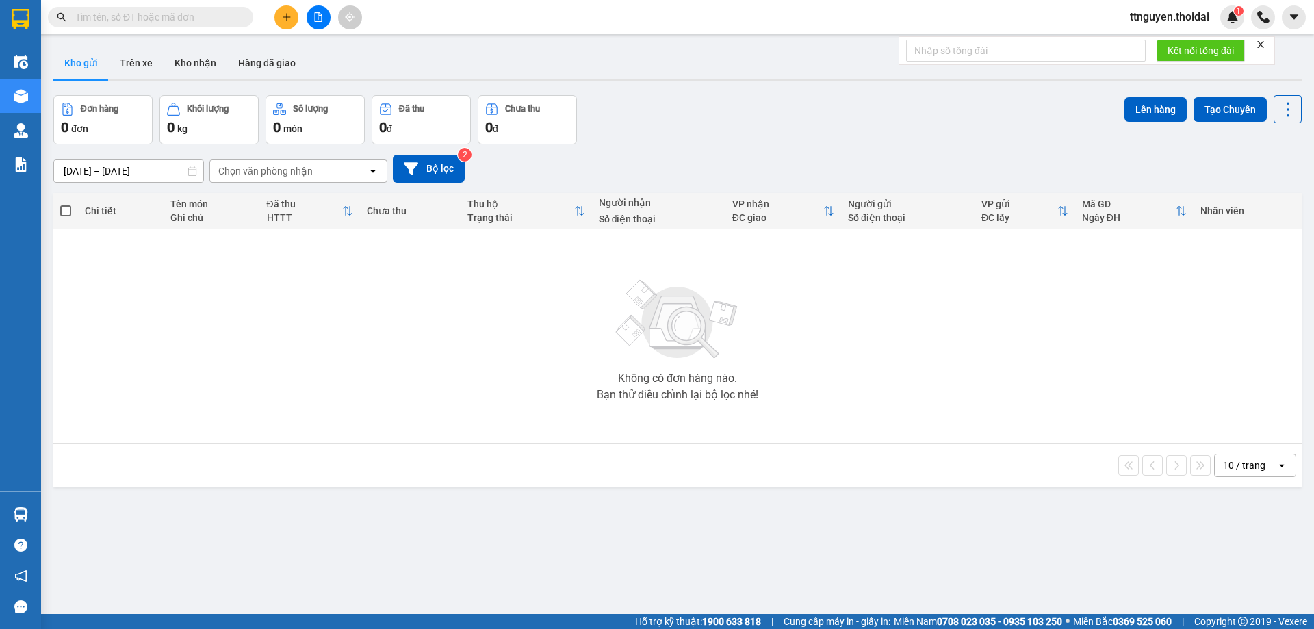
click at [168, 18] on input "text" at bounding box center [156, 17] width 162 height 15
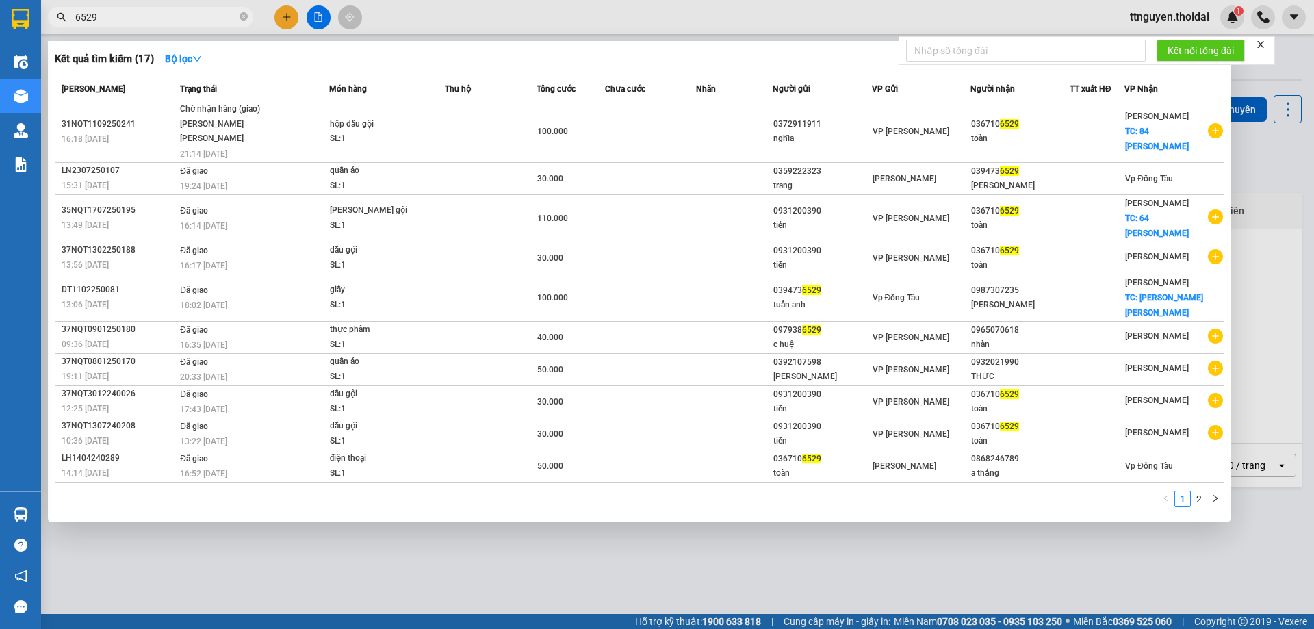
type input "6529"
click at [390, 518] on div at bounding box center [657, 314] width 1314 height 629
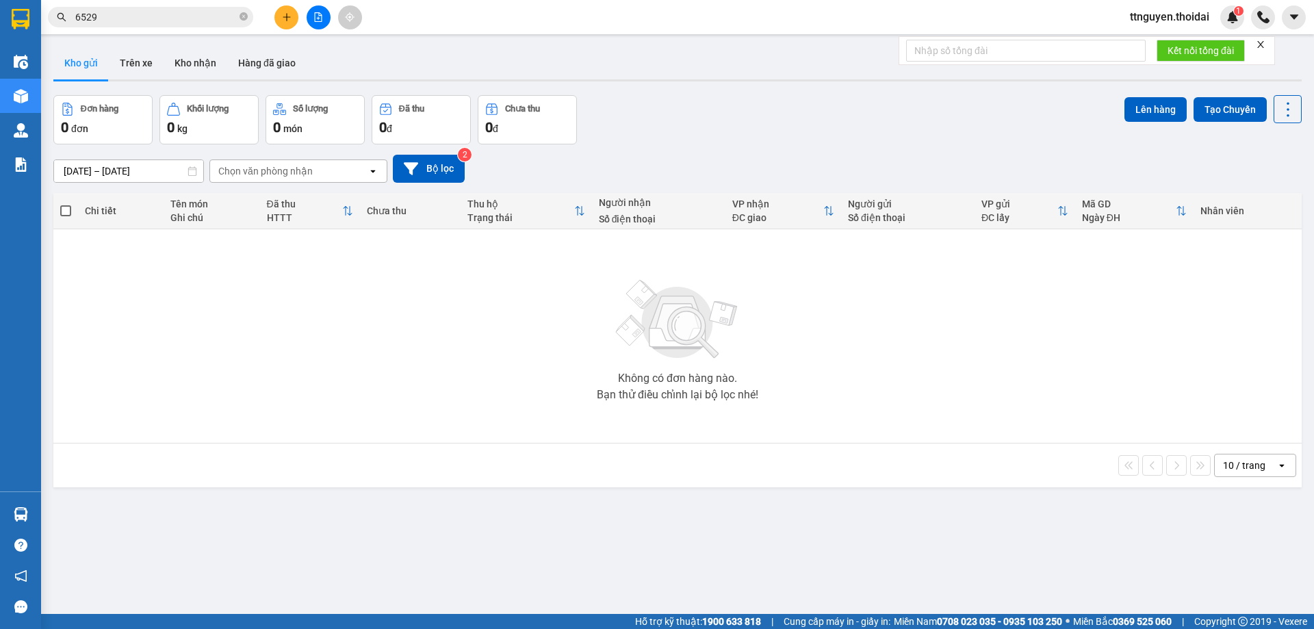
click at [1152, 9] on span "ttnguyen.thoidai" at bounding box center [1169, 16] width 101 height 17
click at [1168, 37] on span "Đăng xuất" at bounding box center [1174, 42] width 75 height 15
